Goal: Complete application form

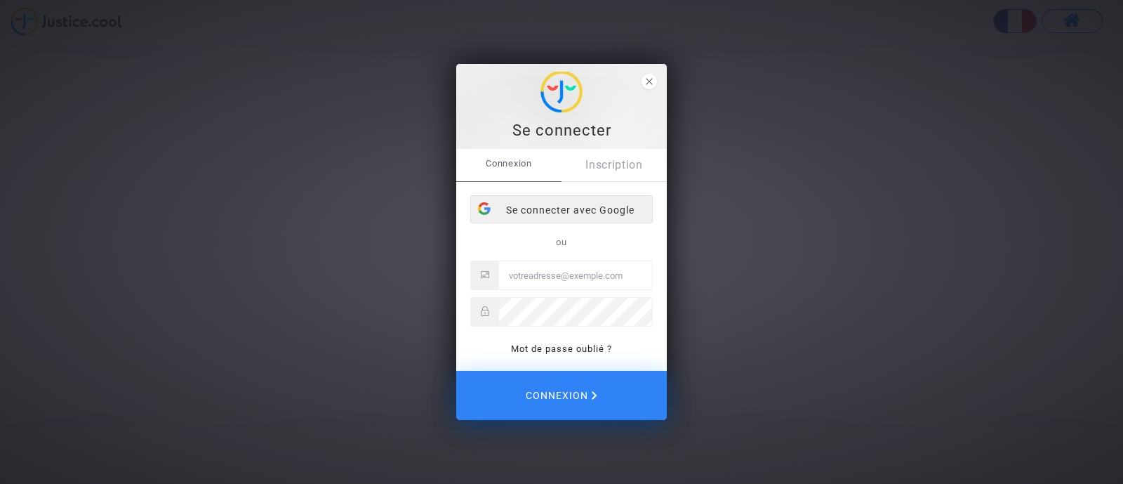
click at [576, 212] on div "Se connecter avec Google" at bounding box center [561, 210] width 181 height 28
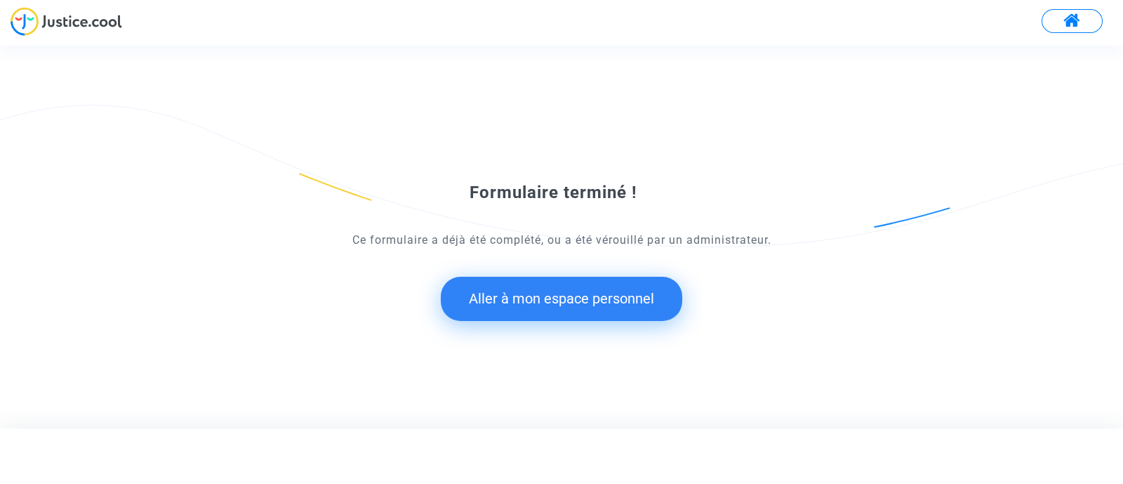
click at [623, 289] on button "Aller à mon espace personnel" at bounding box center [561, 299] width 241 height 44
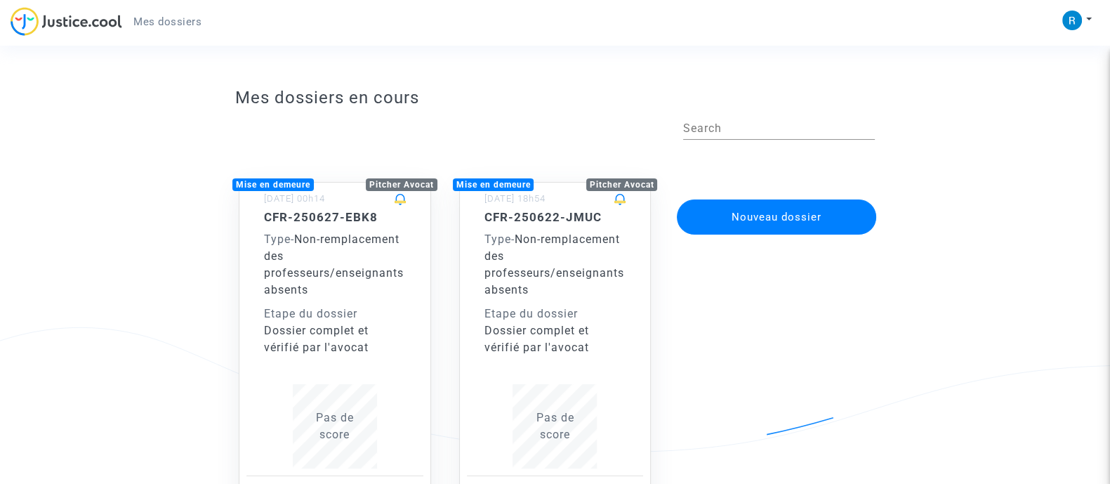
click at [182, 22] on span "Mes dossiers" at bounding box center [167, 21] width 68 height 13
